Goal: Task Accomplishment & Management: Complete application form

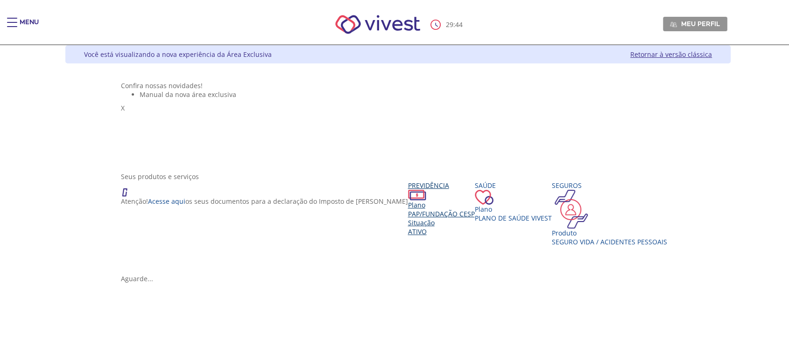
click at [408, 236] on span "Ativo" at bounding box center [417, 231] width 19 height 9
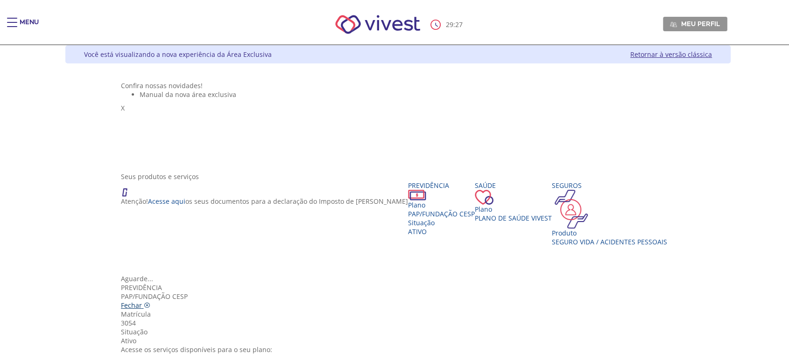
click at [150, 302] on icon "Vivest" at bounding box center [147, 305] width 7 height 7
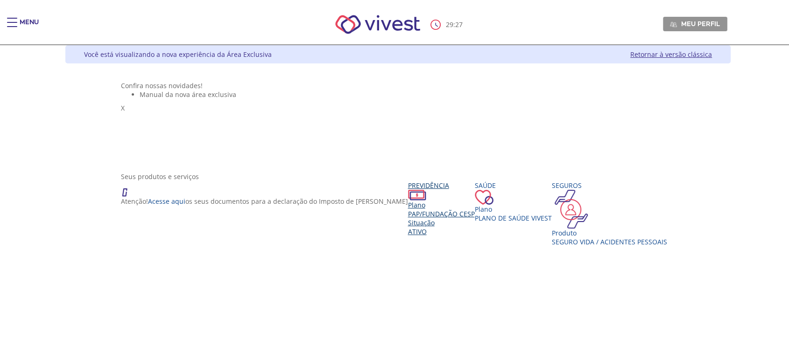
click at [408, 227] on div "Situação" at bounding box center [441, 222] width 67 height 9
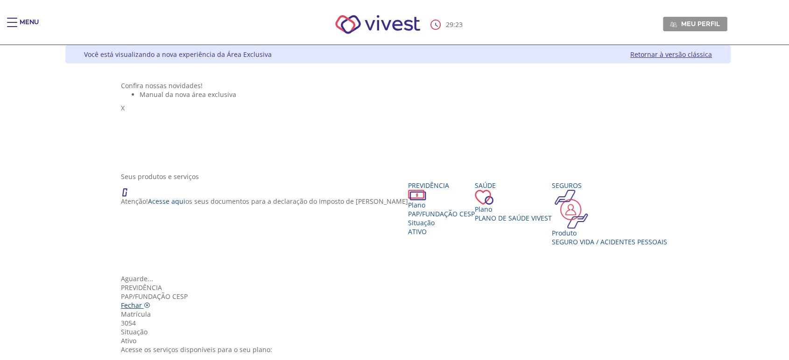
click at [150, 302] on icon "Vivest" at bounding box center [147, 305] width 7 height 7
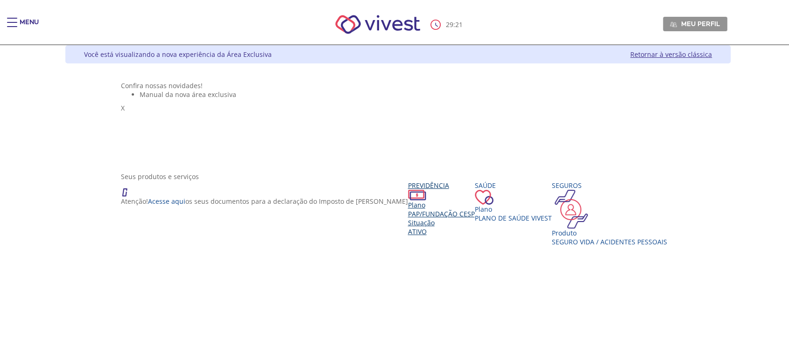
click at [408, 227] on div "Situação" at bounding box center [441, 222] width 67 height 9
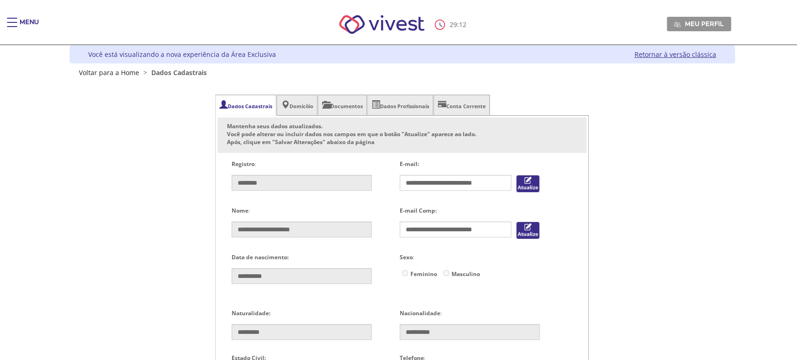
type input "**********"
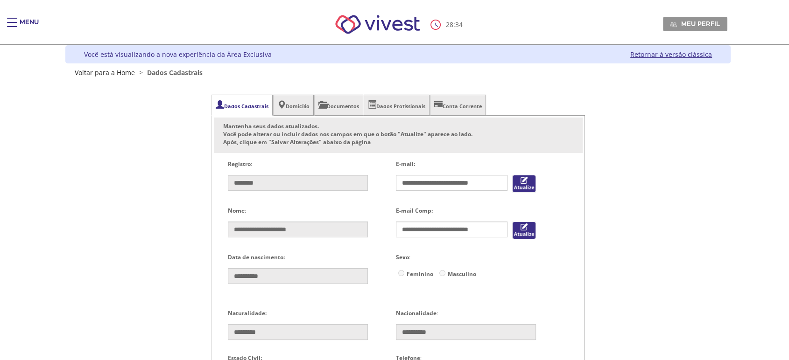
click at [8, 21] on div "Main header" at bounding box center [12, 27] width 10 height 19
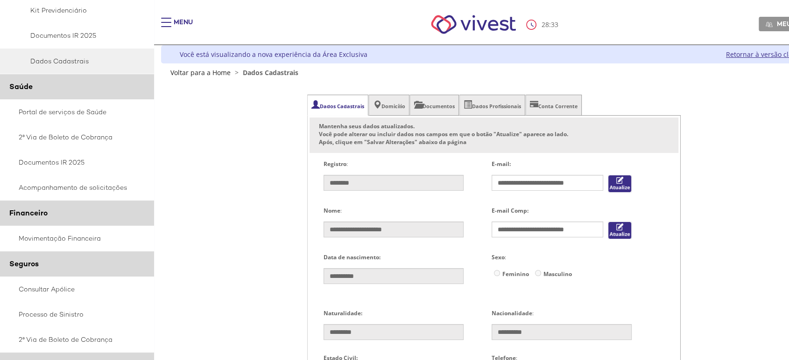
scroll to position [415, 0]
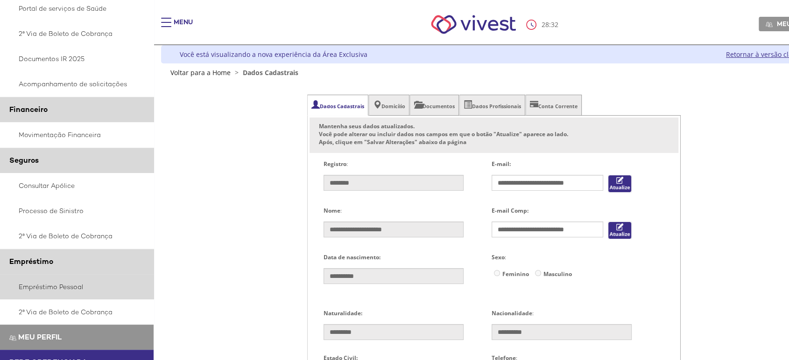
click at [61, 284] on link "Empréstimo Pessoal" at bounding box center [77, 286] width 154 height 25
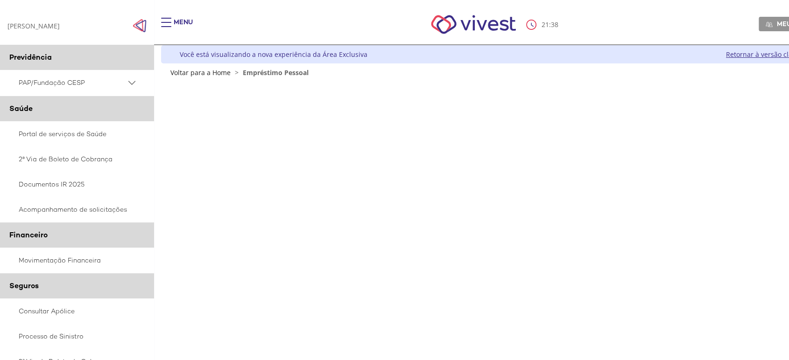
scroll to position [165, 0]
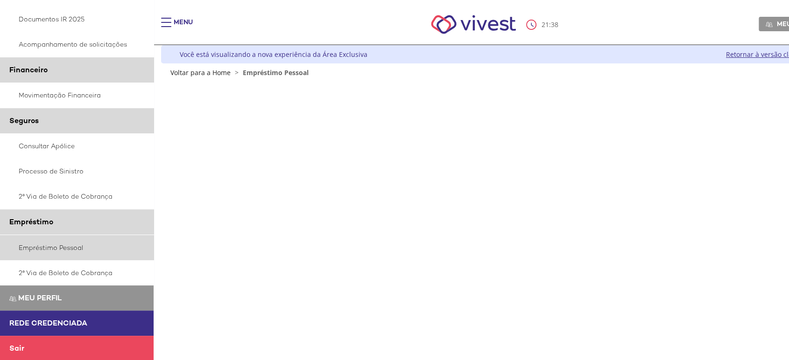
click at [57, 246] on link "Empréstimo Pessoal" at bounding box center [77, 247] width 154 height 25
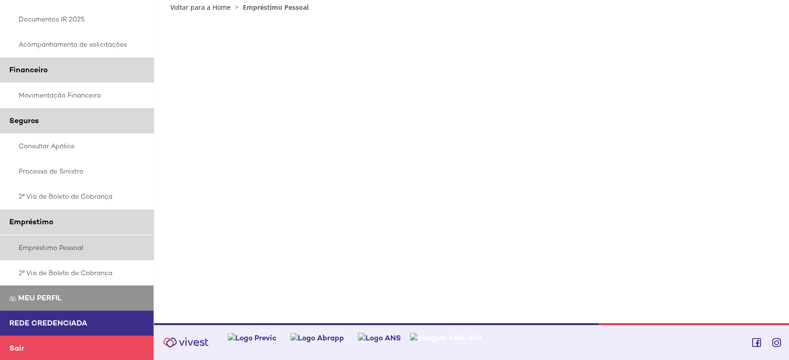
scroll to position [66, 0]
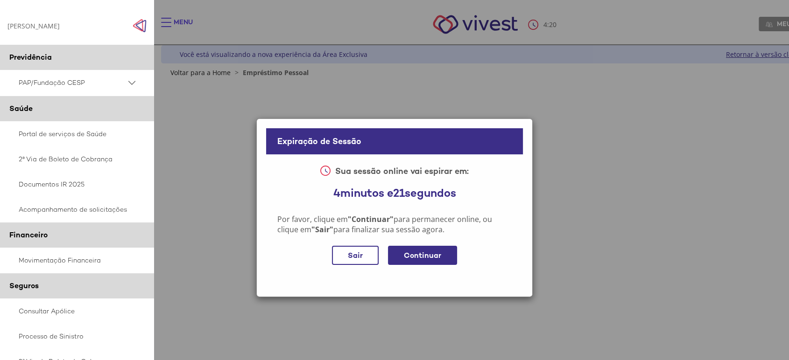
click at [419, 253] on div "Continuar" at bounding box center [422, 255] width 69 height 19
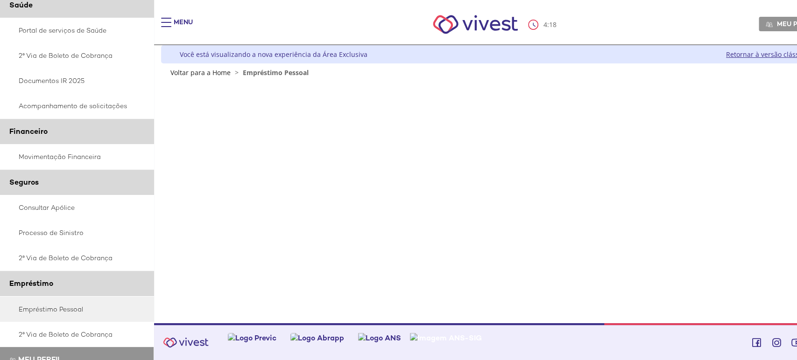
scroll to position [165, 0]
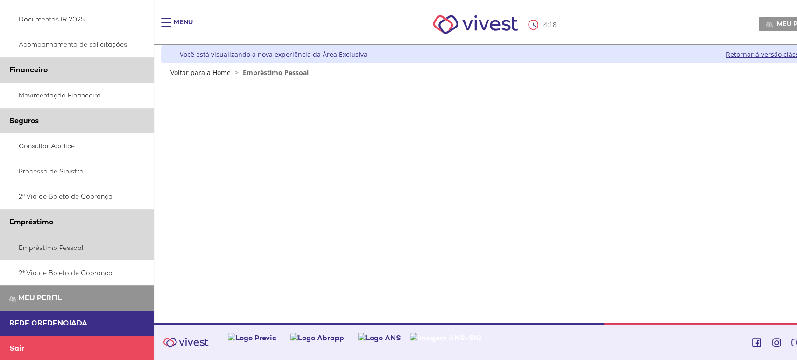
click at [67, 247] on link "Empréstimo Pessoal" at bounding box center [77, 247] width 154 height 25
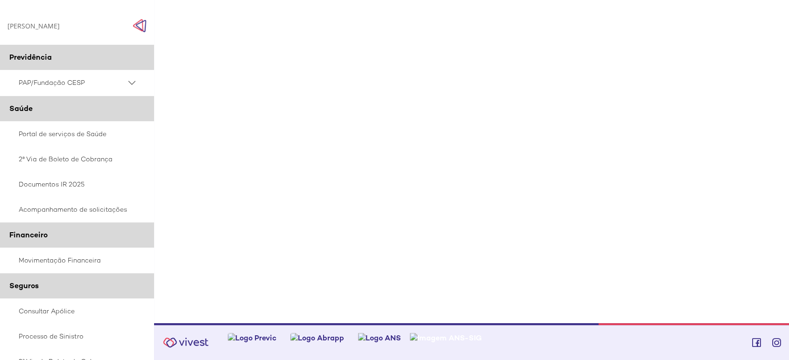
scroll to position [295, 0]
